Goal: Task Accomplishment & Management: Complete application form

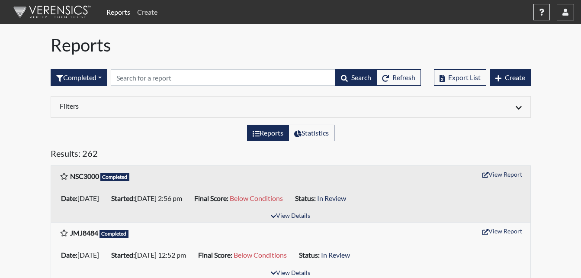
click at [147, 7] on link "Create" at bounding box center [147, 11] width 27 height 17
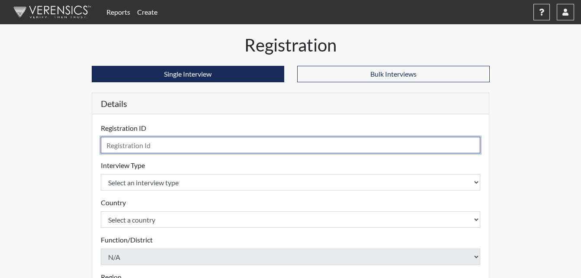
click at [134, 145] on input "text" at bounding box center [291, 145] width 380 height 16
type input "DOF5911"
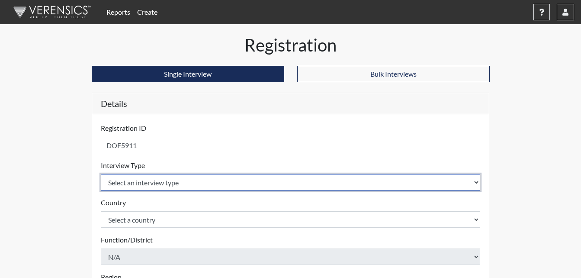
click at [128, 180] on select "Select an interview type Corrections Pre-Employment" at bounding box center [291, 182] width 380 height 16
select select "ff733e93-e1bf-11ea-9c9f-0eff0cf7eb8f"
click at [101, 174] on select "Select an interview type Corrections Pre-Employment" at bounding box center [291, 182] width 380 height 16
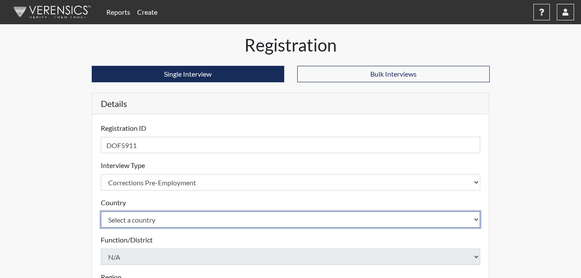
click at [157, 222] on select "Select a country [GEOGRAPHIC_DATA] [GEOGRAPHIC_DATA]" at bounding box center [291, 219] width 380 height 16
select select "united-states-of-[GEOGRAPHIC_DATA]"
click at [101, 211] on select "Select a country [GEOGRAPHIC_DATA] [GEOGRAPHIC_DATA]" at bounding box center [291, 219] width 380 height 16
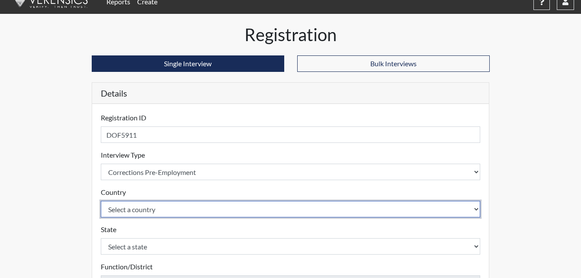
scroll to position [43, 0]
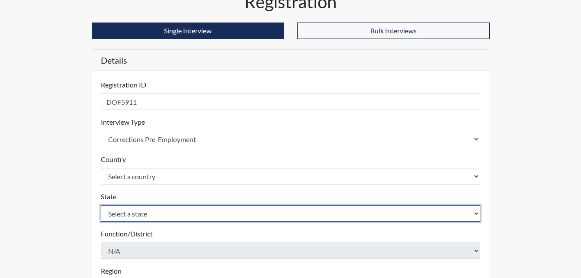
click at [155, 214] on select "Select a state [US_STATE] [US_STATE] [US_STATE] [US_STATE] [US_STATE] [US_STATE…" at bounding box center [291, 213] width 380 height 16
select select "GA"
click at [101, 205] on select "Select a state [US_STATE] [US_STATE] [US_STATE] [US_STATE] [US_STATE] [US_STATE…" at bounding box center [291, 213] width 380 height 16
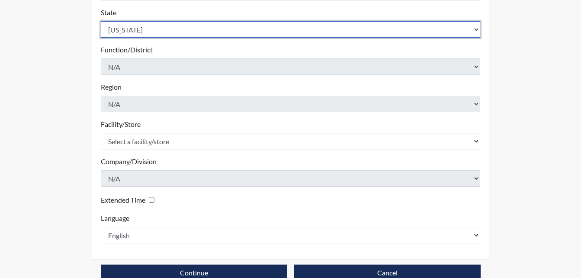
scroll to position [246, 0]
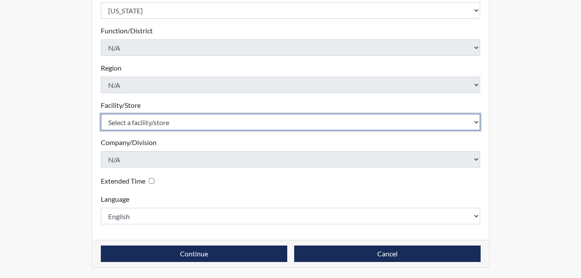
click at [135, 121] on select "Select a facility/store [PERSON_NAME]" at bounding box center [291, 122] width 380 height 16
select select "6cac2b59-3591-4b40-b097-ccfdafc86ef1"
click at [101, 114] on select "Select a facility/store [PERSON_NAME]" at bounding box center [291, 122] width 380 height 16
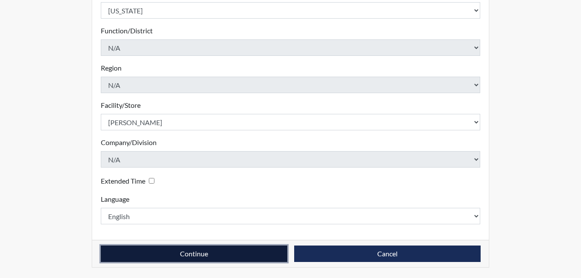
click at [228, 256] on button "Continue" at bounding box center [194, 253] width 186 height 16
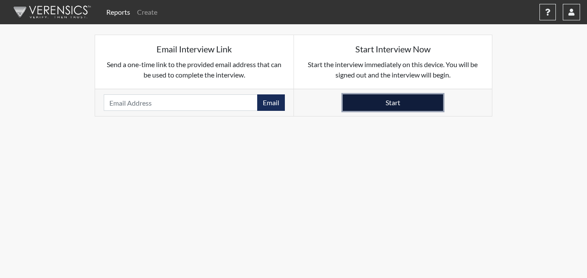
click at [397, 102] on button "Start" at bounding box center [393, 102] width 100 height 16
